Goal: Complete application form: Complete application form

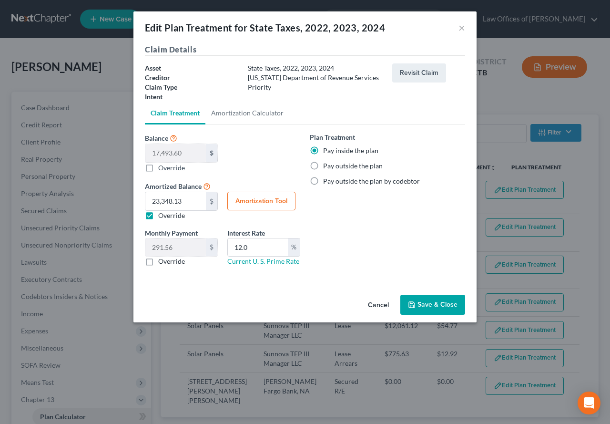
select select "59"
click at [461, 26] on button "×" at bounding box center [461, 27] width 7 height 11
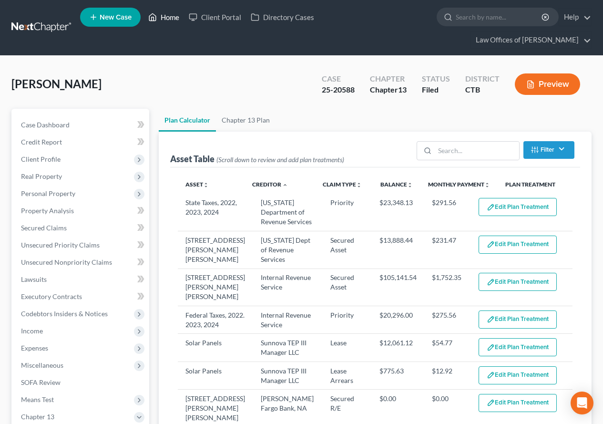
click at [176, 17] on link "Home" at bounding box center [163, 17] width 41 height 17
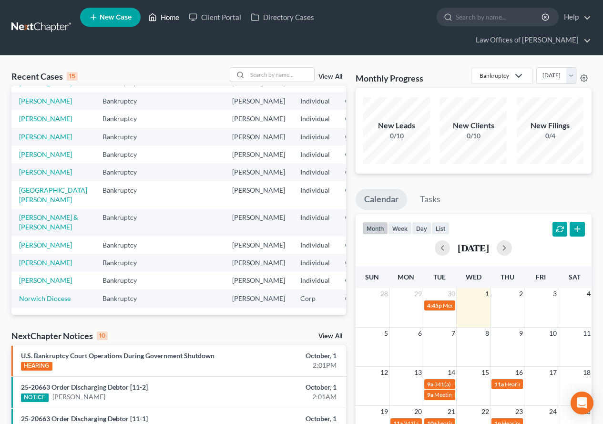
scroll to position [225, 0]
click at [32, 276] on link "[PERSON_NAME]" at bounding box center [45, 280] width 53 height 8
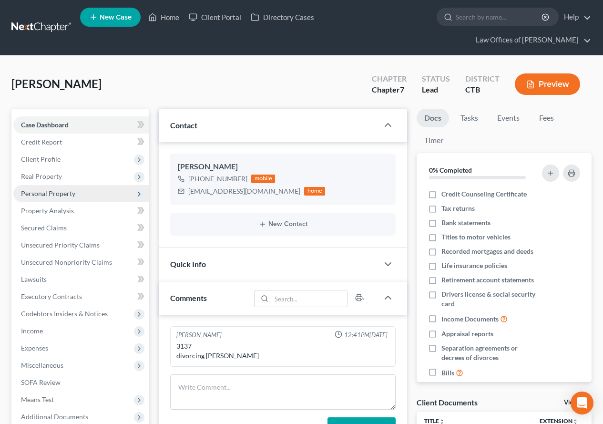
click at [55, 197] on span "Personal Property" at bounding box center [81, 193] width 136 height 17
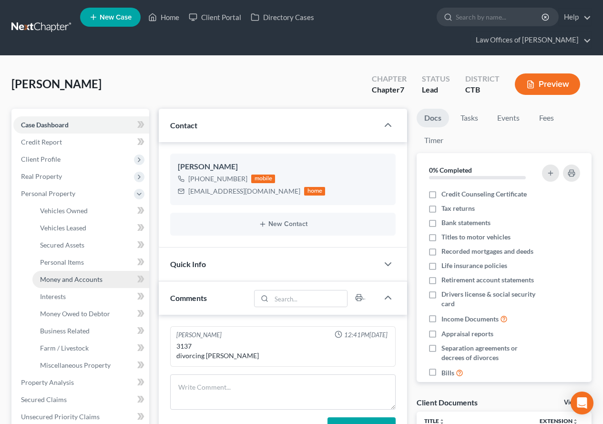
click at [53, 281] on span "Money and Accounts" at bounding box center [71, 279] width 62 height 8
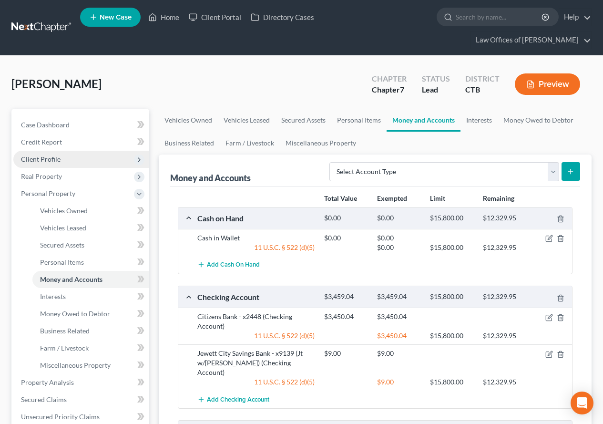
click at [30, 160] on span "Client Profile" at bounding box center [41, 159] width 40 height 8
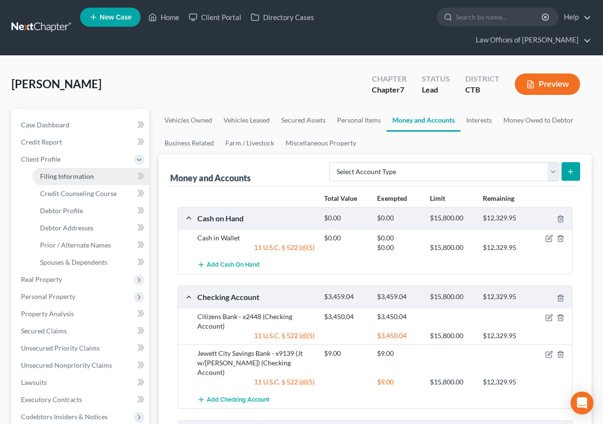
click at [42, 175] on span "Filing Information" at bounding box center [67, 176] width 54 height 8
select select "1"
select select "0"
select select "12"
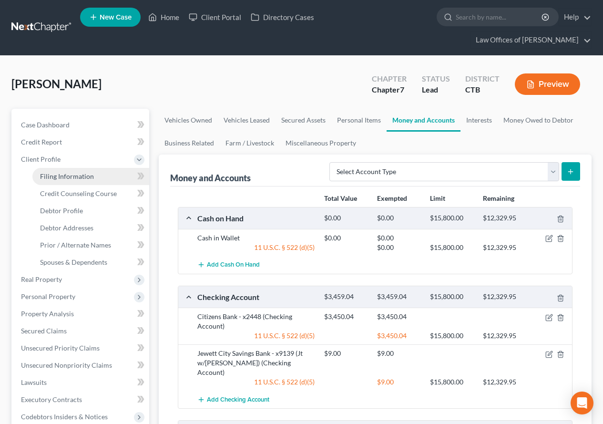
select select "0"
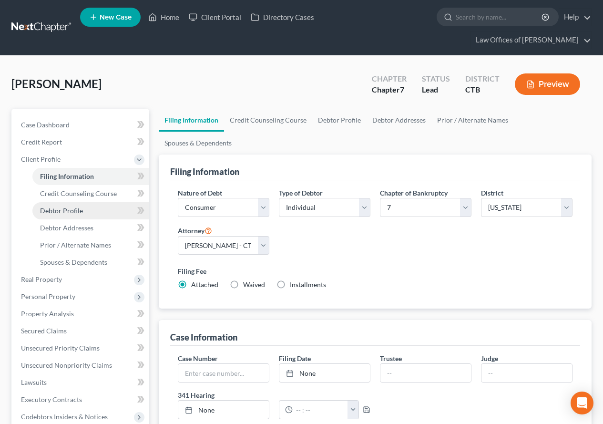
click at [45, 213] on span "Debtor Profile" at bounding box center [61, 210] width 43 height 8
select select "2"
select select "4"
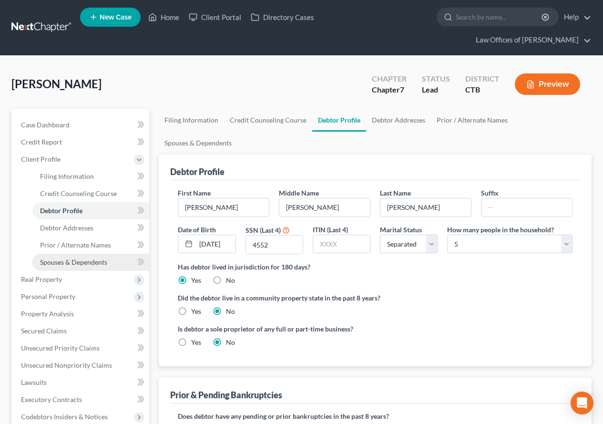
click at [63, 263] on span "Spouses & Dependents" at bounding box center [73, 262] width 67 height 8
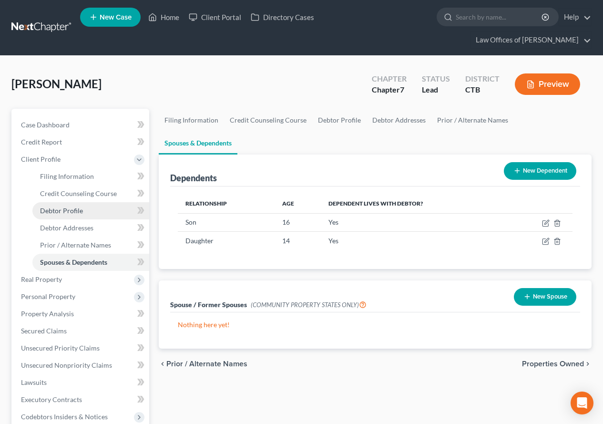
click at [65, 213] on span "Debtor Profile" at bounding box center [61, 210] width 43 height 8
select select "2"
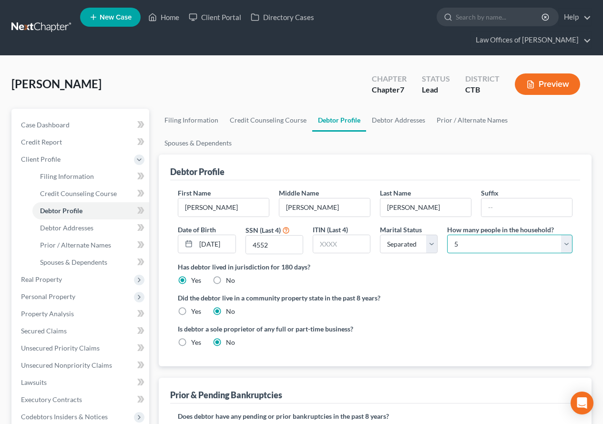
click at [568, 234] on select "Select 1 2 3 4 5 6 7 8 9 10 11 12 13 14 15 16 17 18 19 20" at bounding box center [509, 243] width 125 height 19
select select "2"
click at [447, 234] on select "Select 1 2 3 4 5 6 7 8 9 10 11 12 13 14 15 16 17 18 19 20" at bounding box center [509, 243] width 125 height 19
click at [458, 293] on label "Did the debtor live in a community property state in the past 8 years?" at bounding box center [375, 298] width 395 height 10
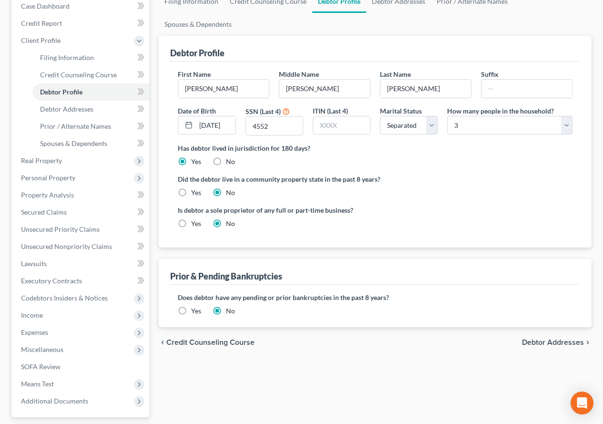
scroll to position [143, 0]
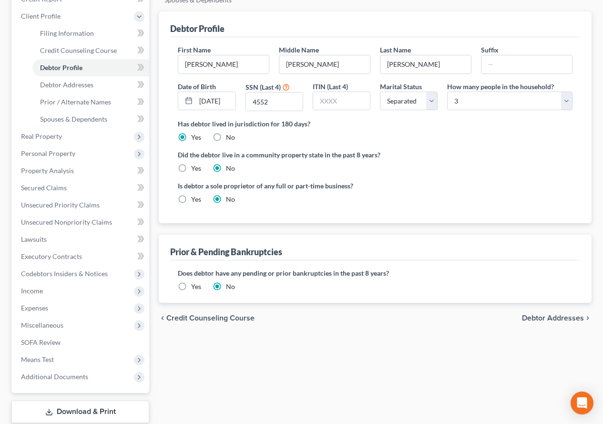
click at [548, 314] on span "Debtor Addresses" at bounding box center [553, 318] width 62 height 8
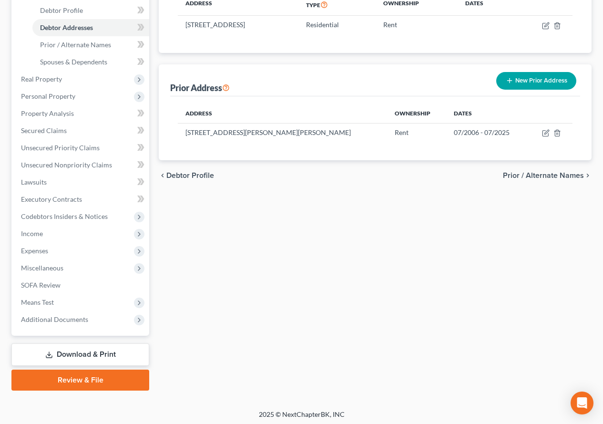
scroll to position [203, 0]
